Goal: Find specific page/section: Find specific page/section

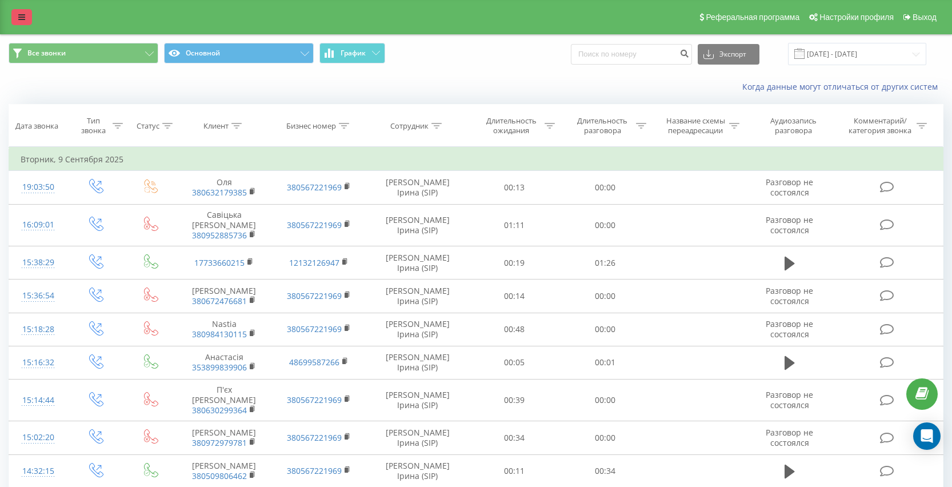
click at [22, 21] on icon at bounding box center [21, 17] width 7 height 8
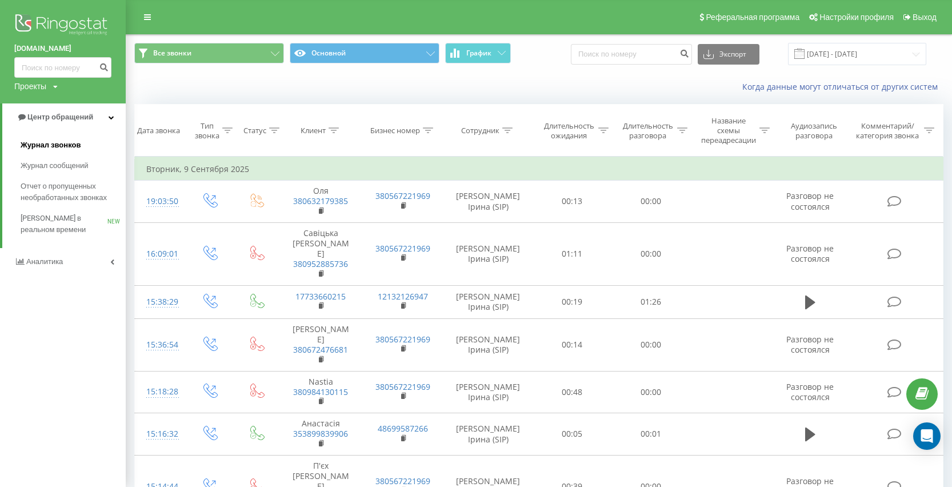
click at [66, 146] on span "Журнал звонков" at bounding box center [51, 144] width 60 height 11
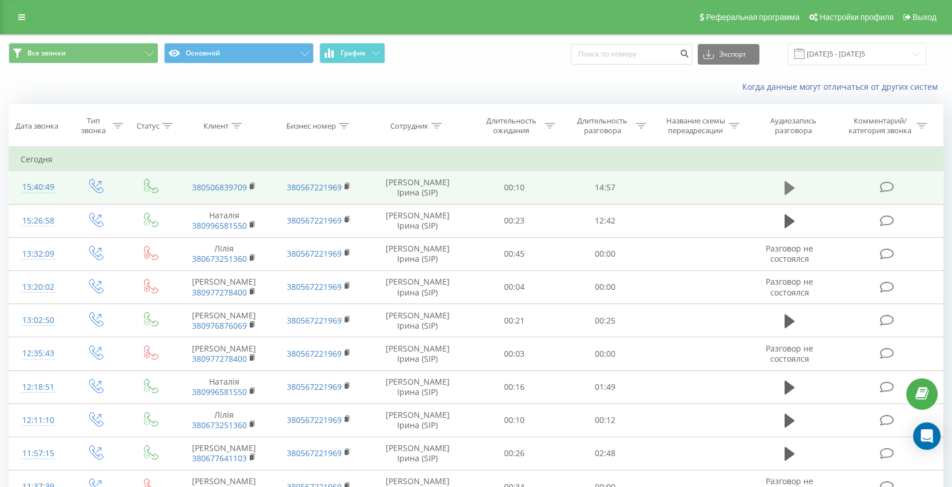
click at [791, 195] on icon at bounding box center [790, 188] width 10 height 14
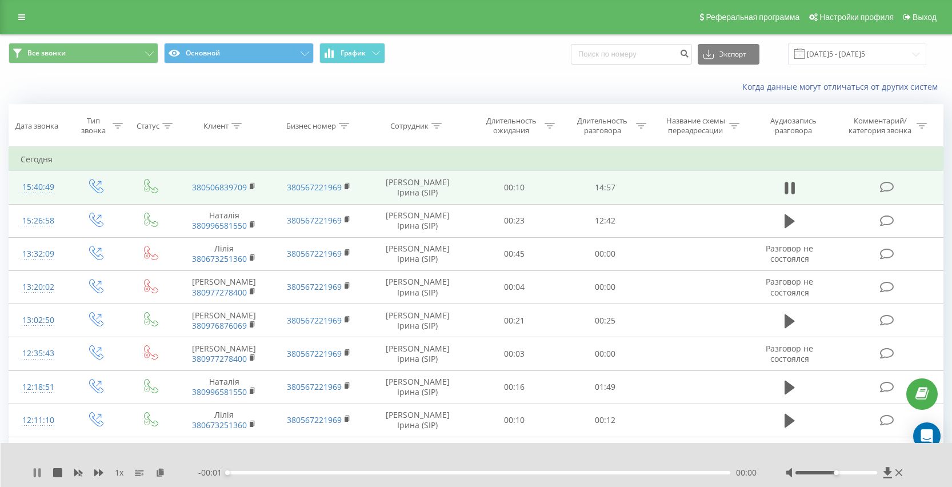
click at [34, 472] on icon at bounding box center [35, 472] width 2 height 9
click at [162, 474] on icon at bounding box center [161, 472] width 10 height 8
